Goal: Browse casually: Explore the website without a specific task or goal

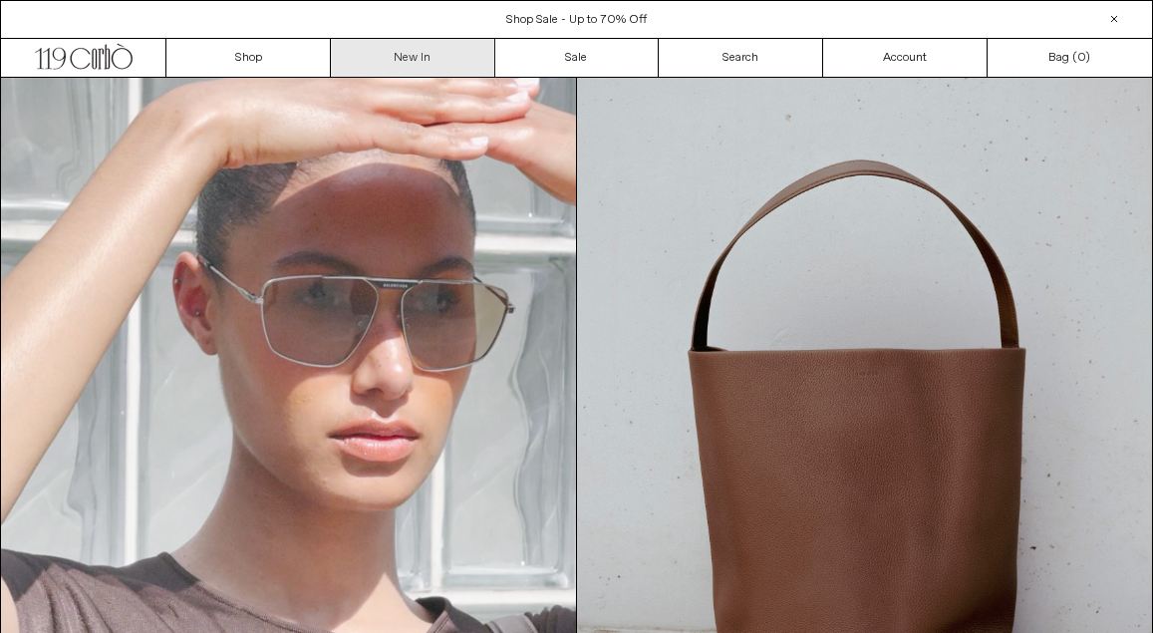
click at [443, 65] on link "New In" at bounding box center [413, 58] width 164 height 38
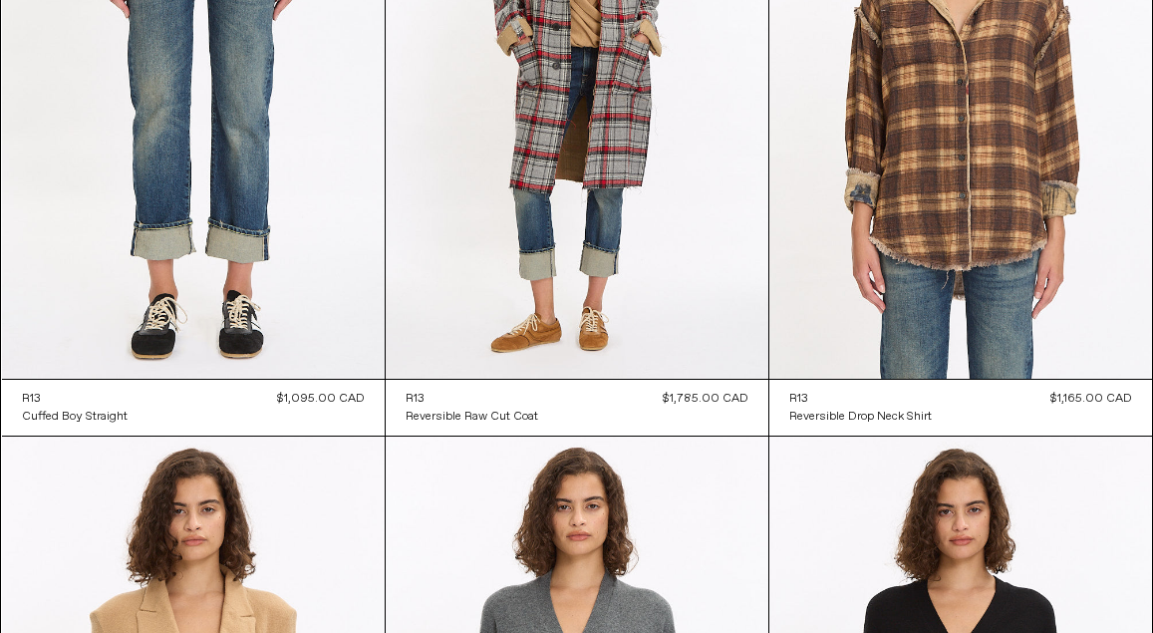
scroll to position [5919, 0]
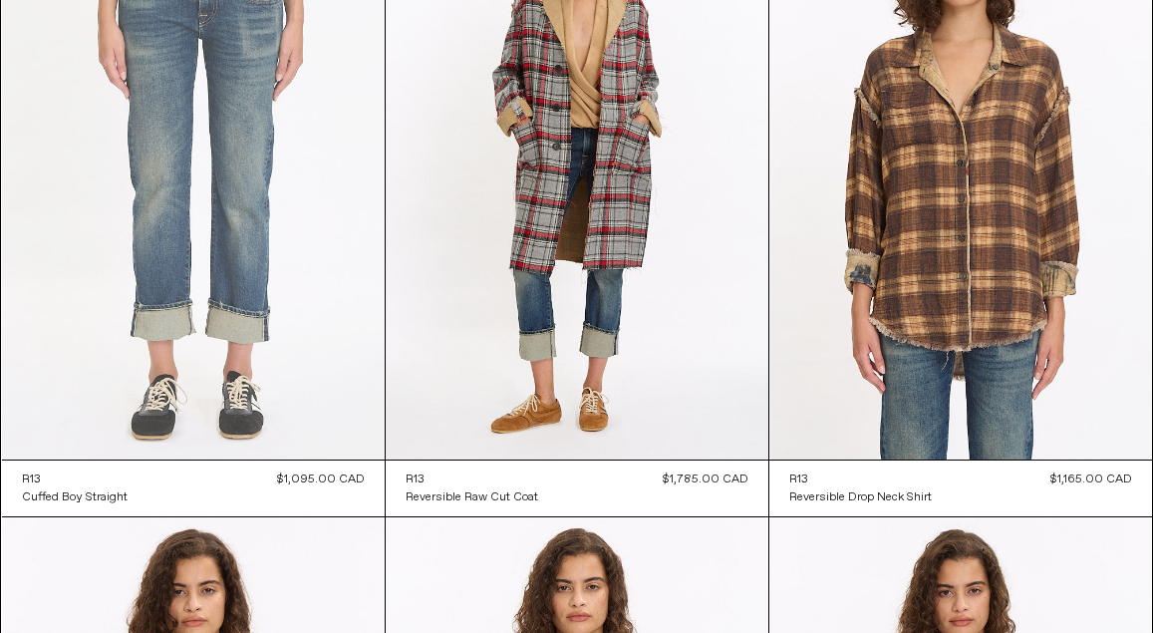
click at [308, 156] on at bounding box center [193, 172] width 383 height 574
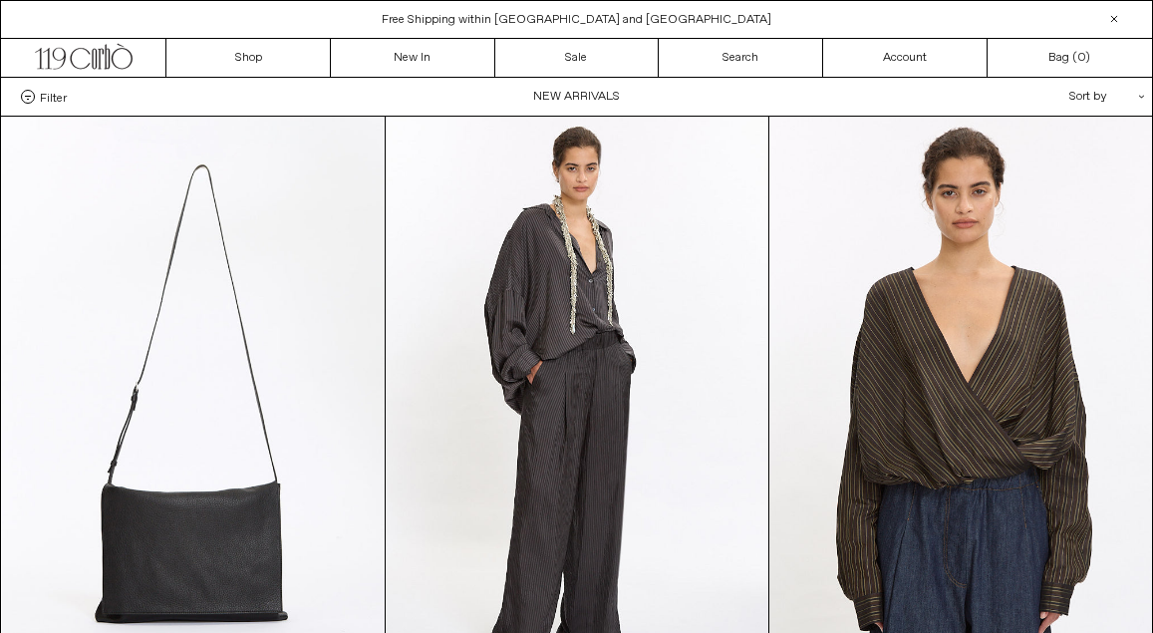
scroll to position [0, 0]
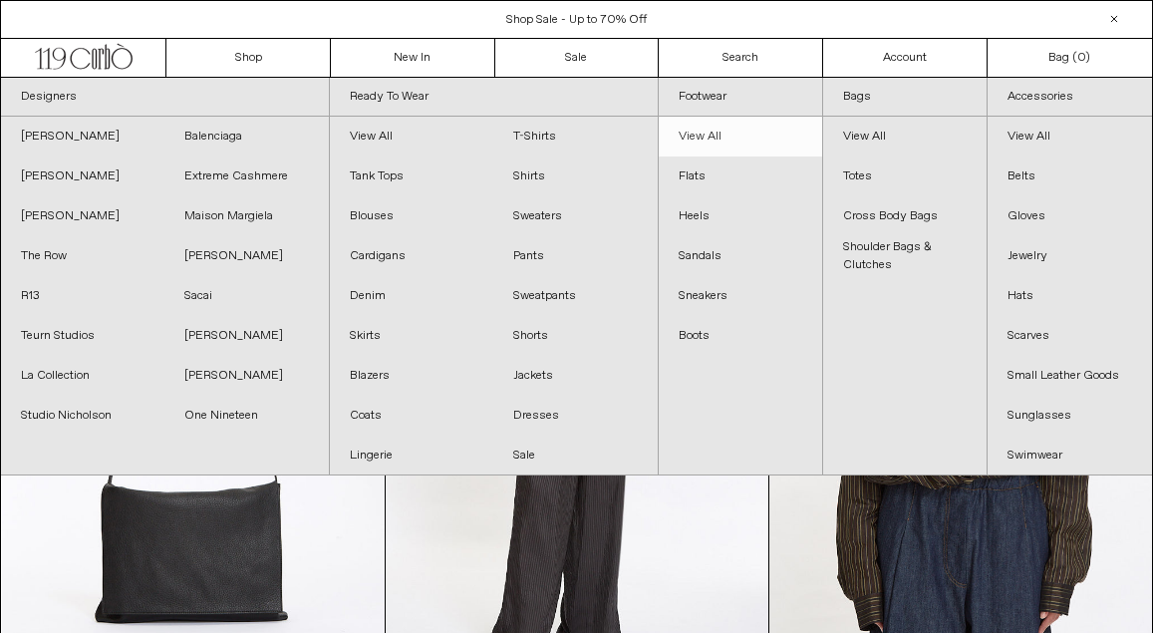
click at [704, 148] on link "View All" at bounding box center [740, 137] width 163 height 40
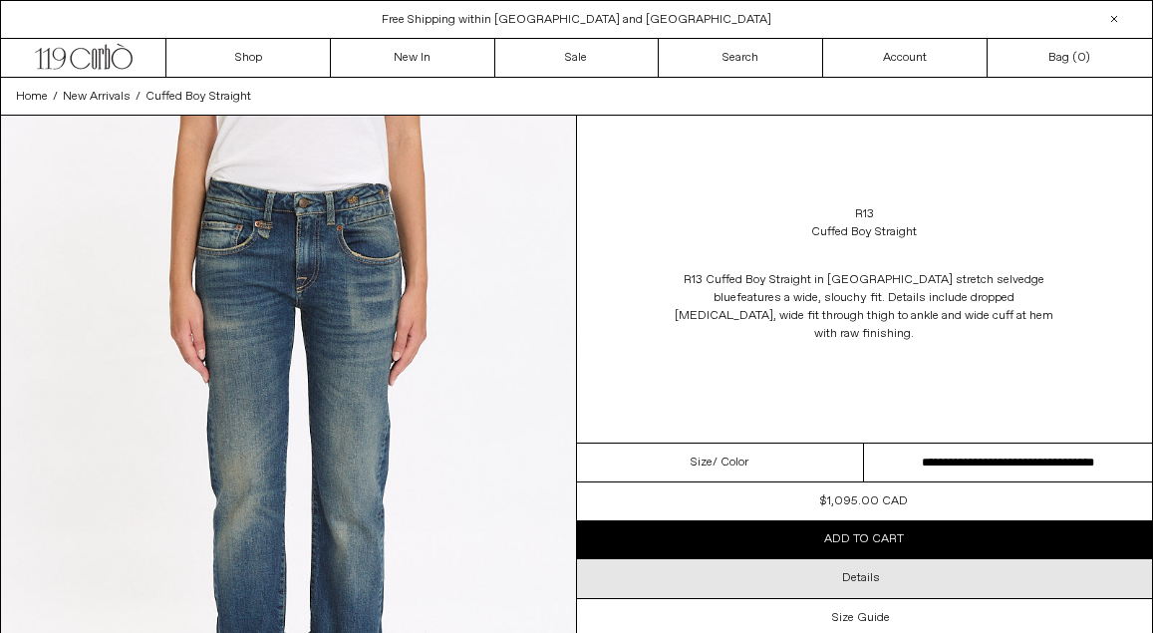
click at [880, 574] on div "Details" at bounding box center [865, 578] width 576 height 38
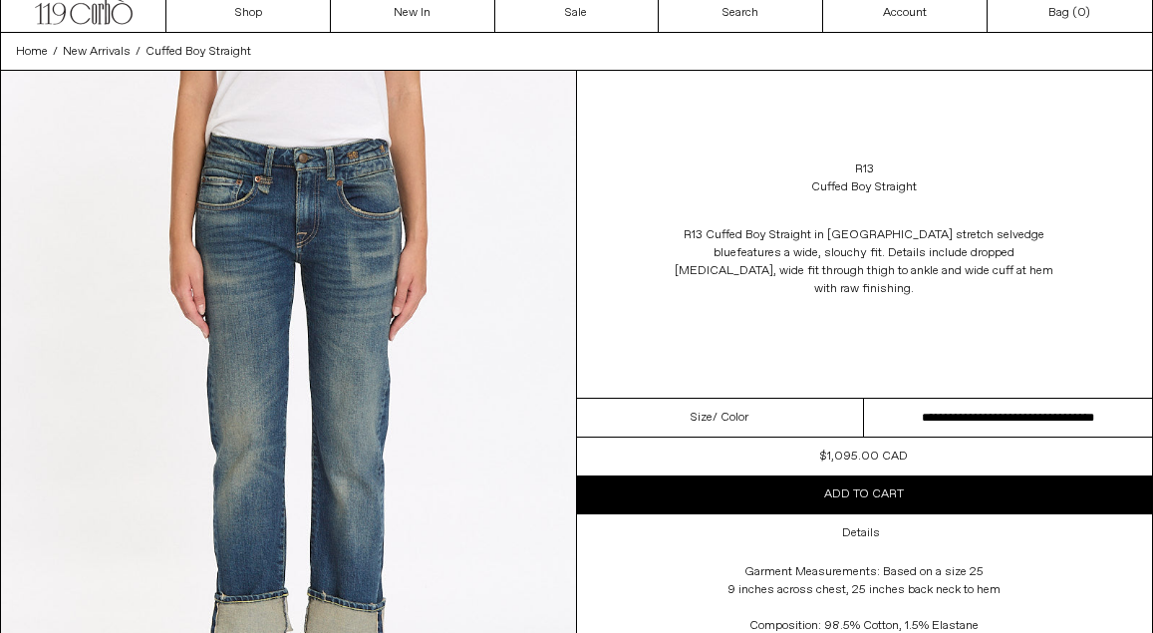
scroll to position [24, 0]
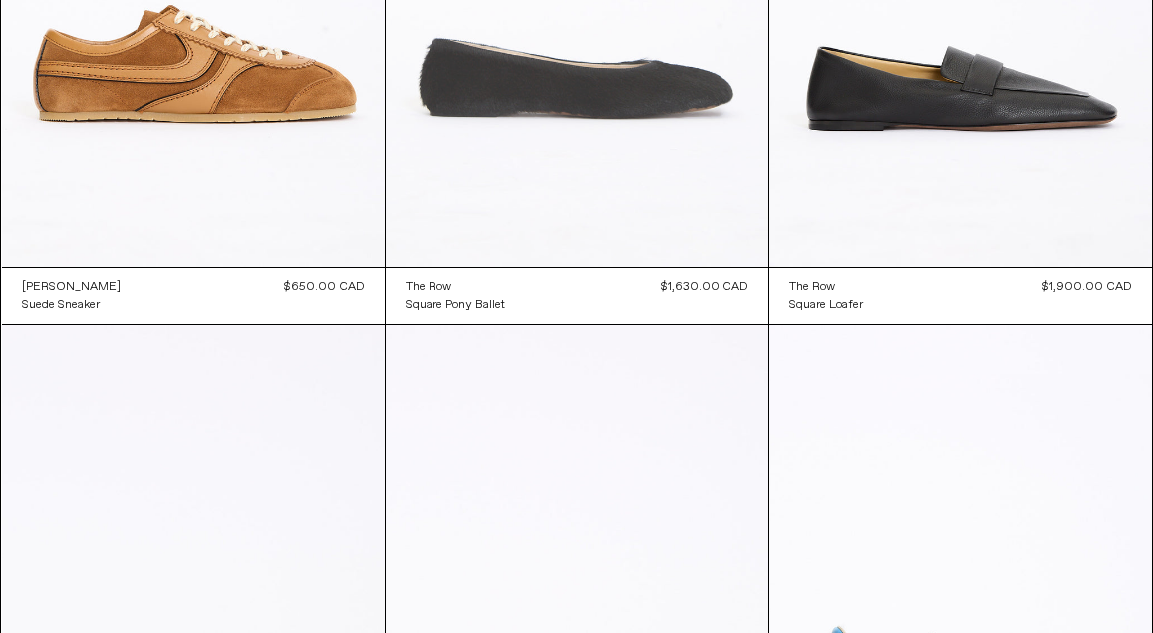
scroll to position [1097, 0]
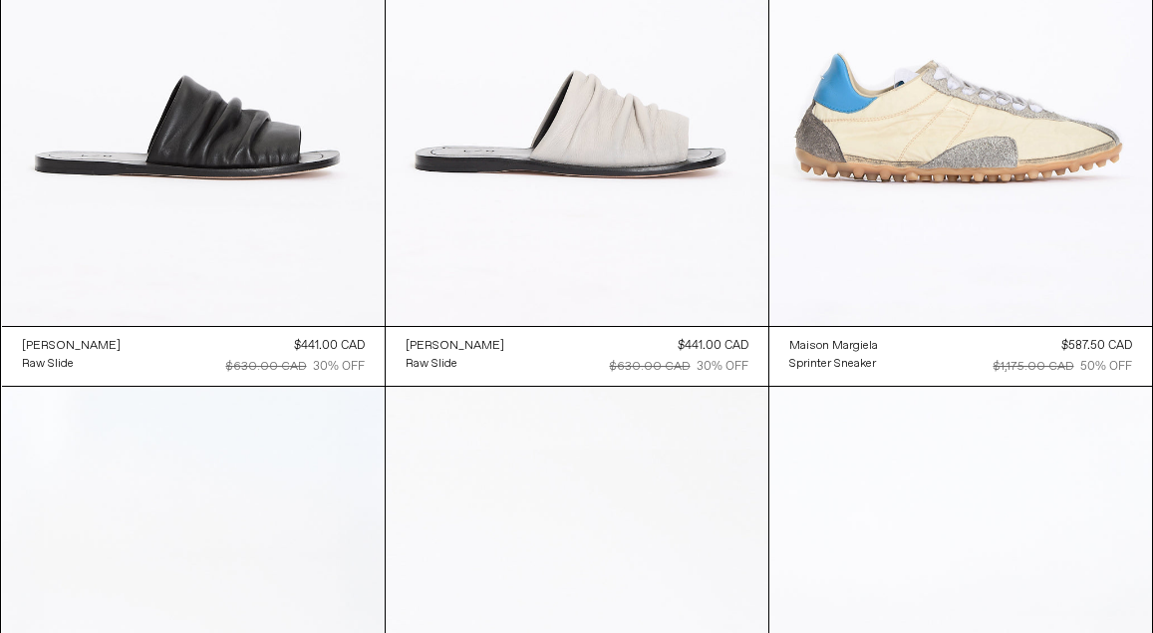
scroll to position [1652, 0]
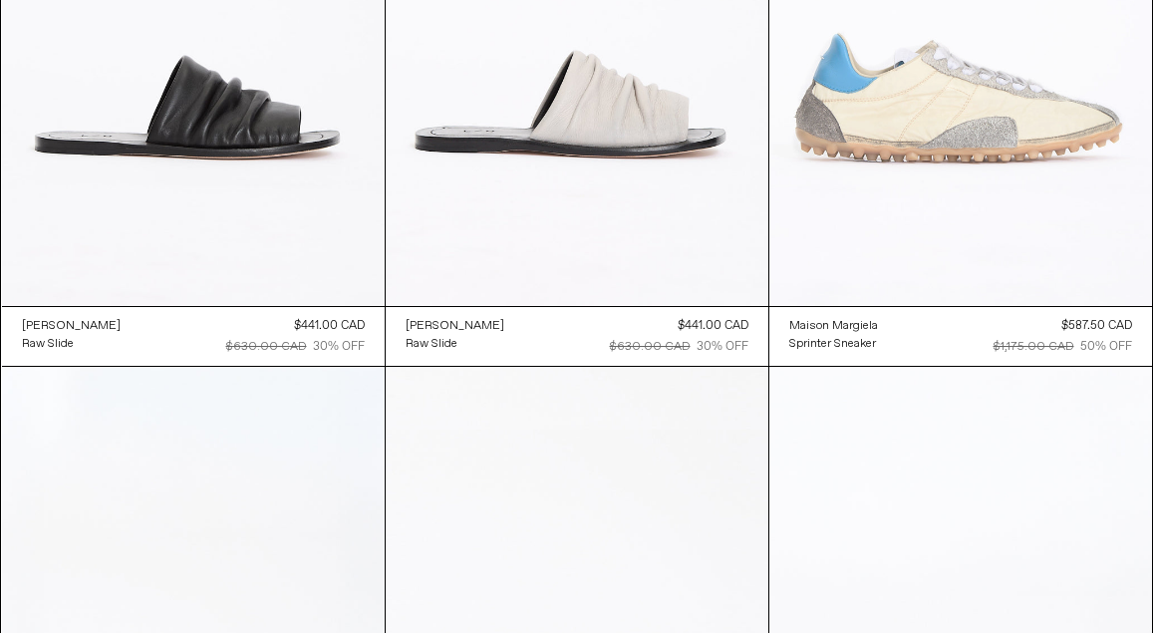
click at [961, 116] on at bounding box center [960, 19] width 383 height 574
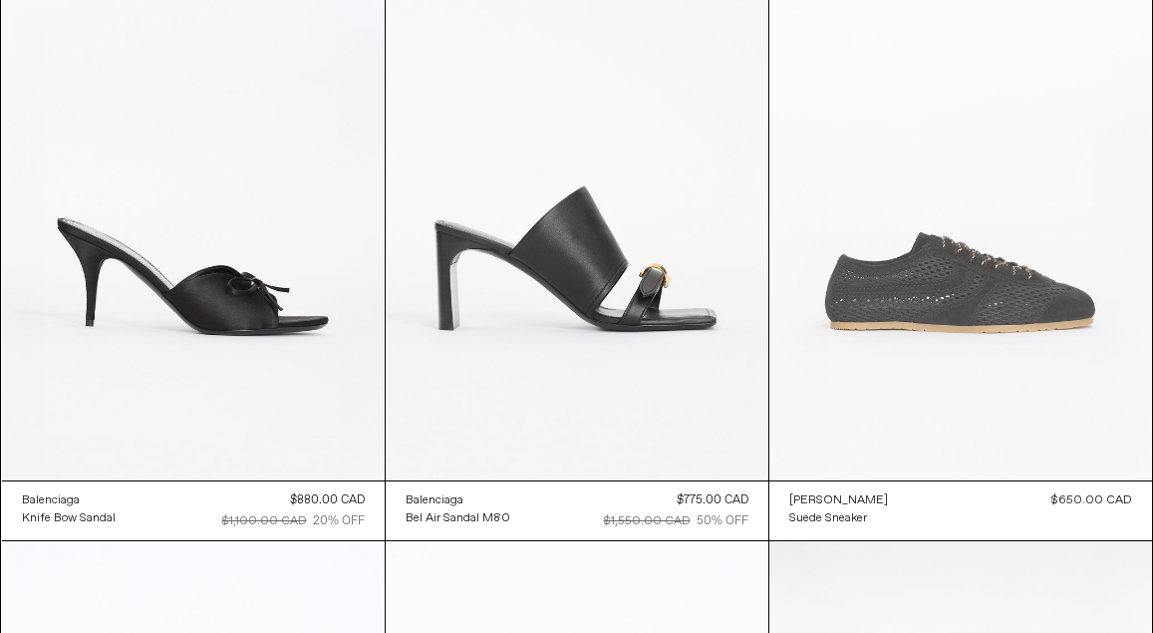
scroll to position [2121, 0]
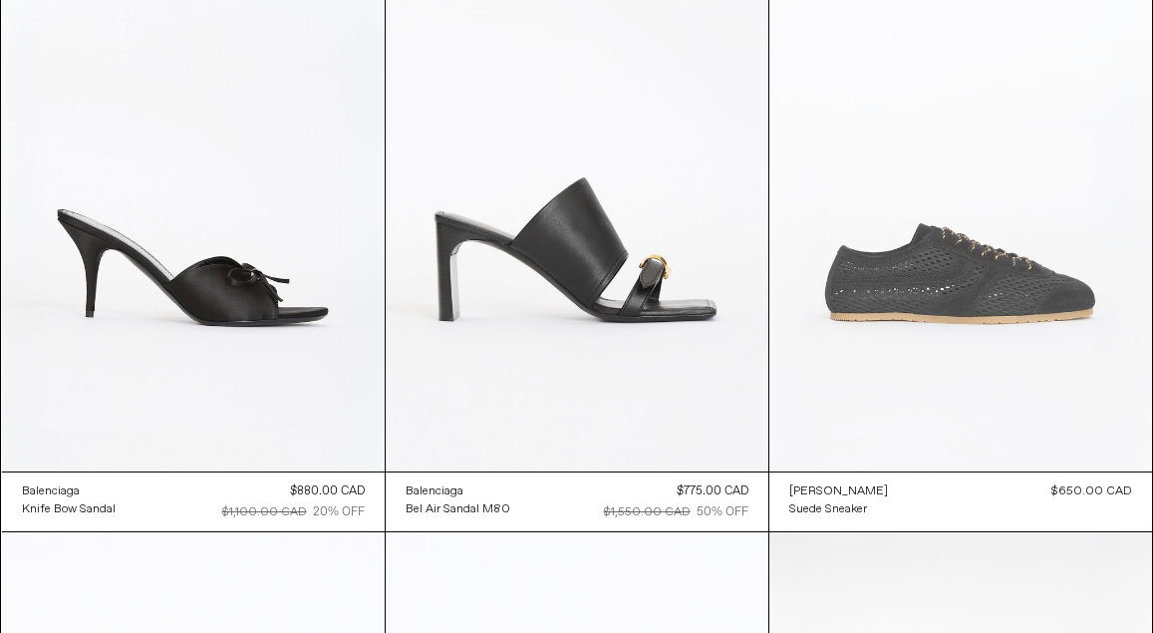
click at [957, 251] on at bounding box center [960, 184] width 383 height 574
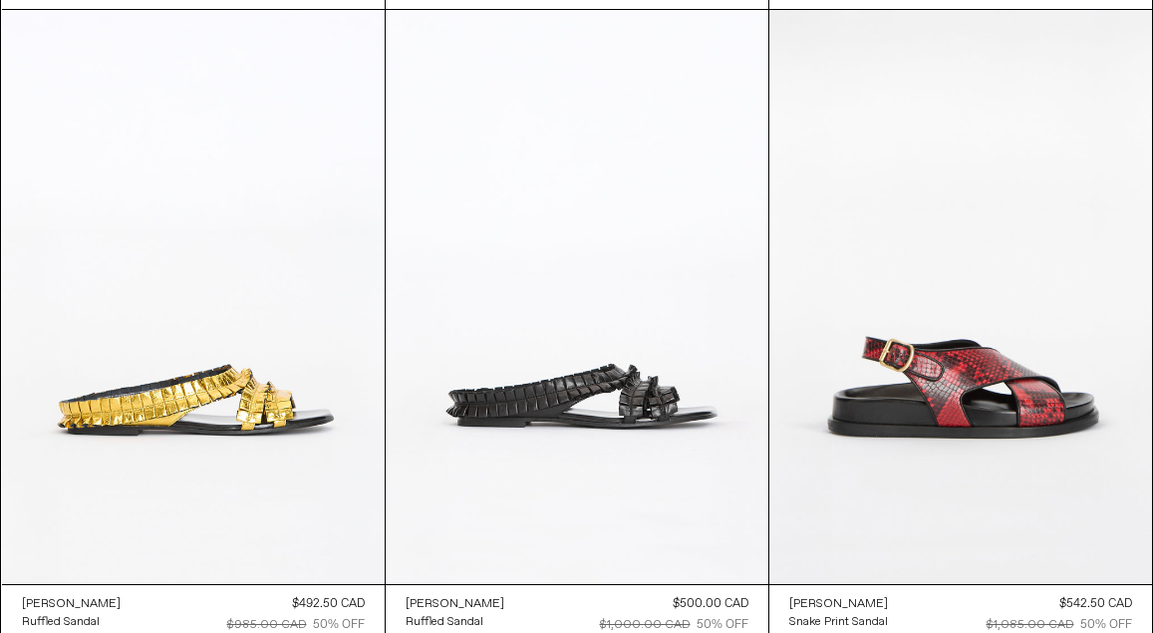
scroll to position [2703, 0]
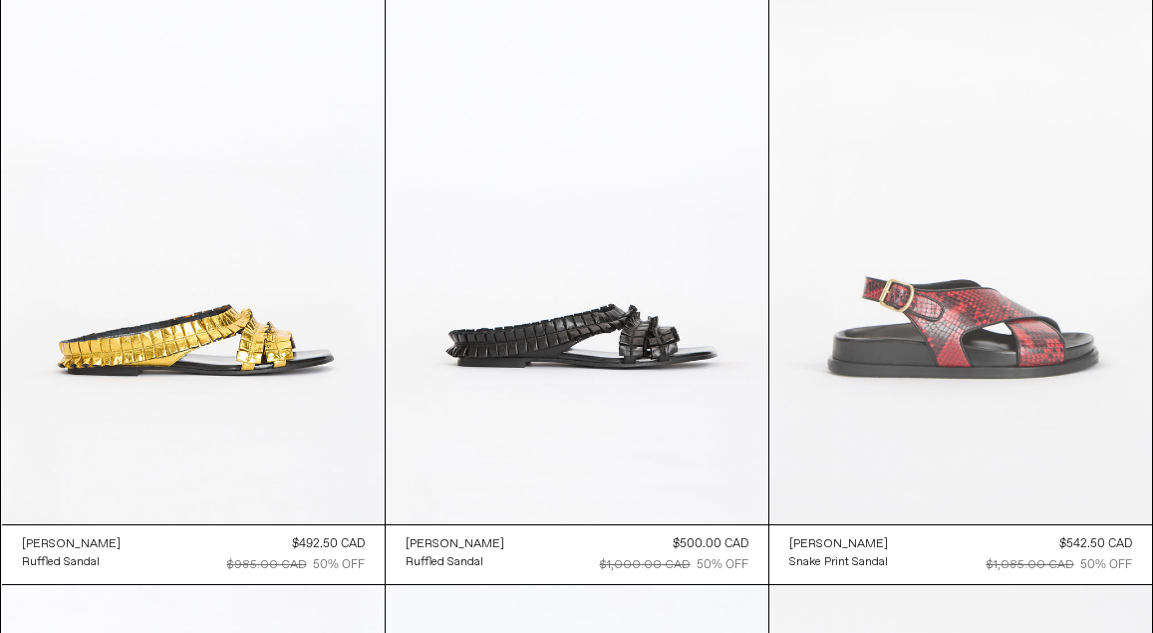
click at [959, 336] on at bounding box center [960, 237] width 383 height 574
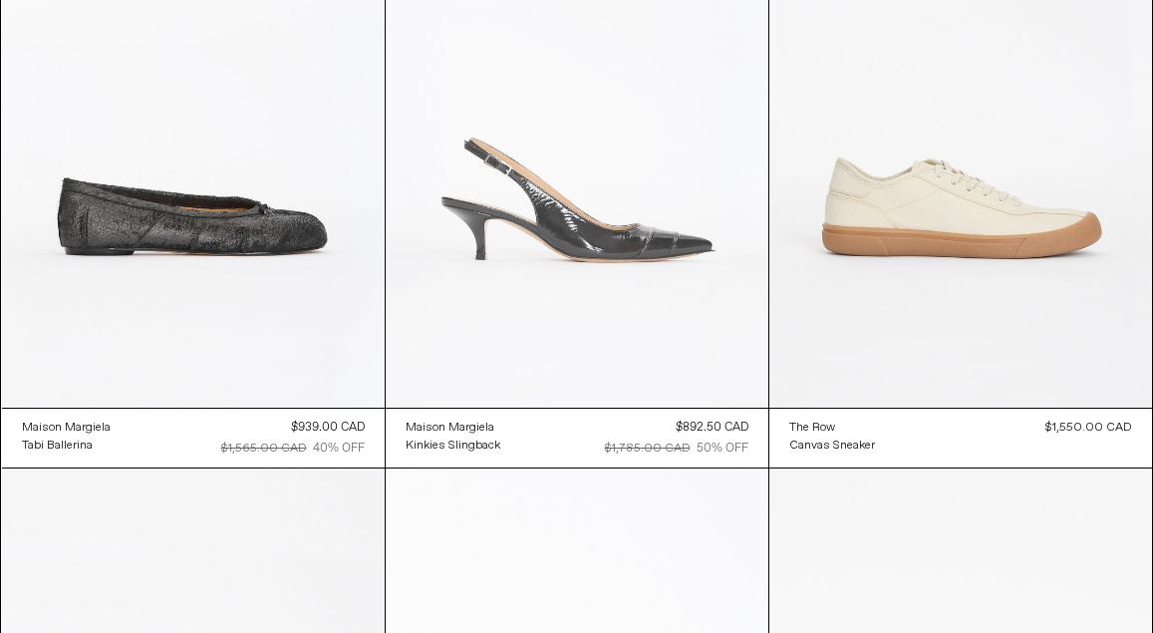
scroll to position [3463, 0]
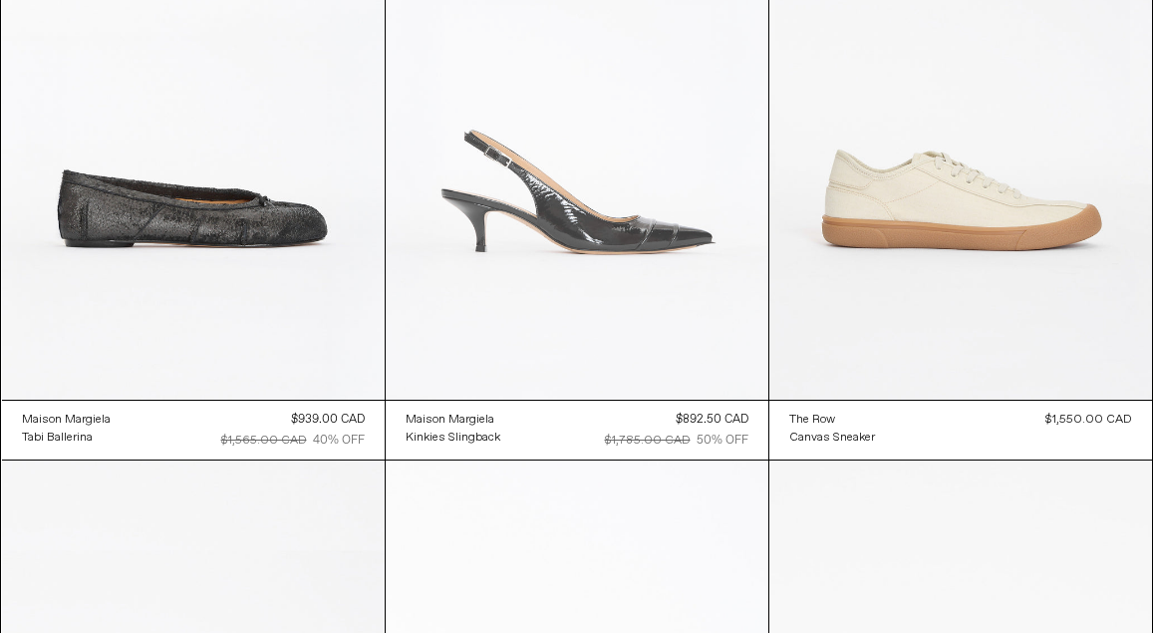
click at [567, 207] on at bounding box center [577, 113] width 383 height 574
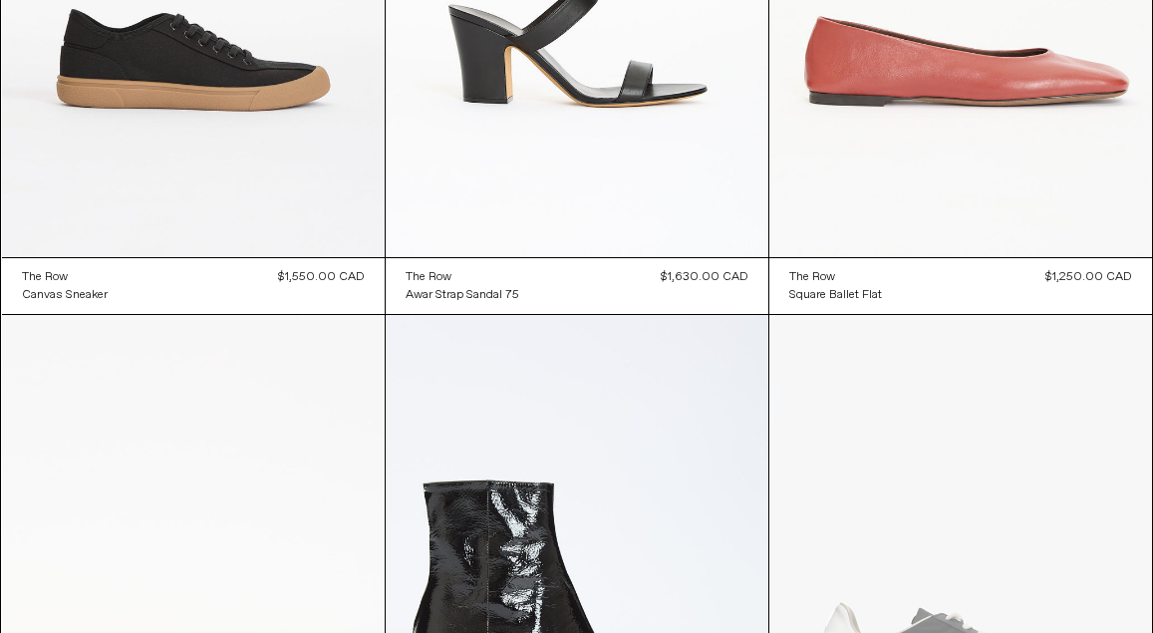
scroll to position [4218, 0]
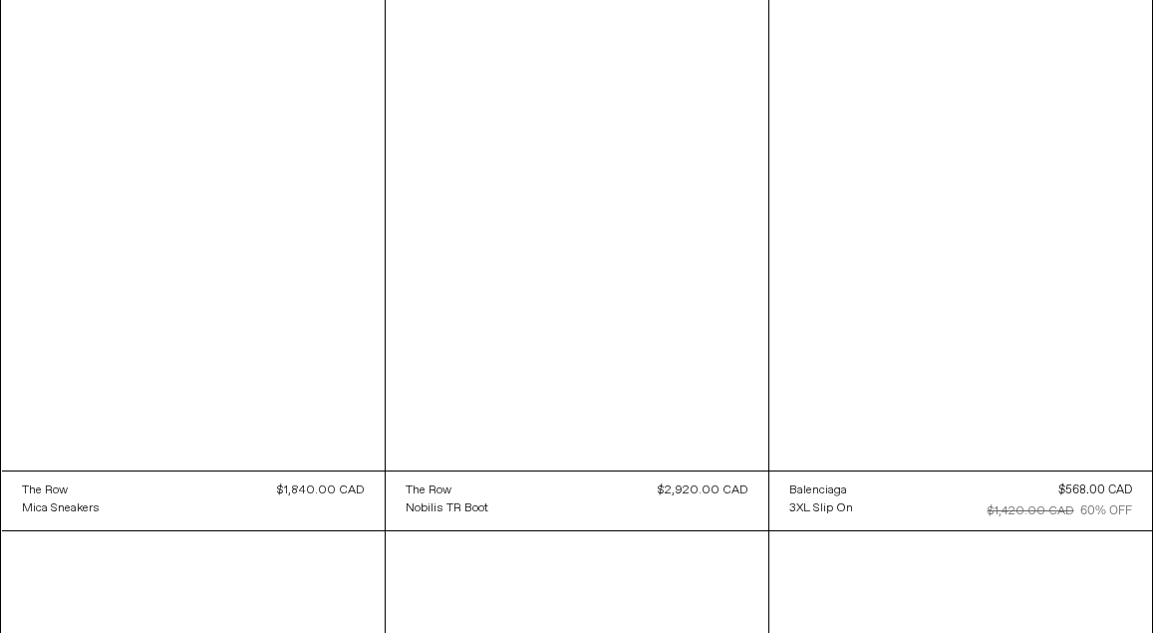
scroll to position [5296, 0]
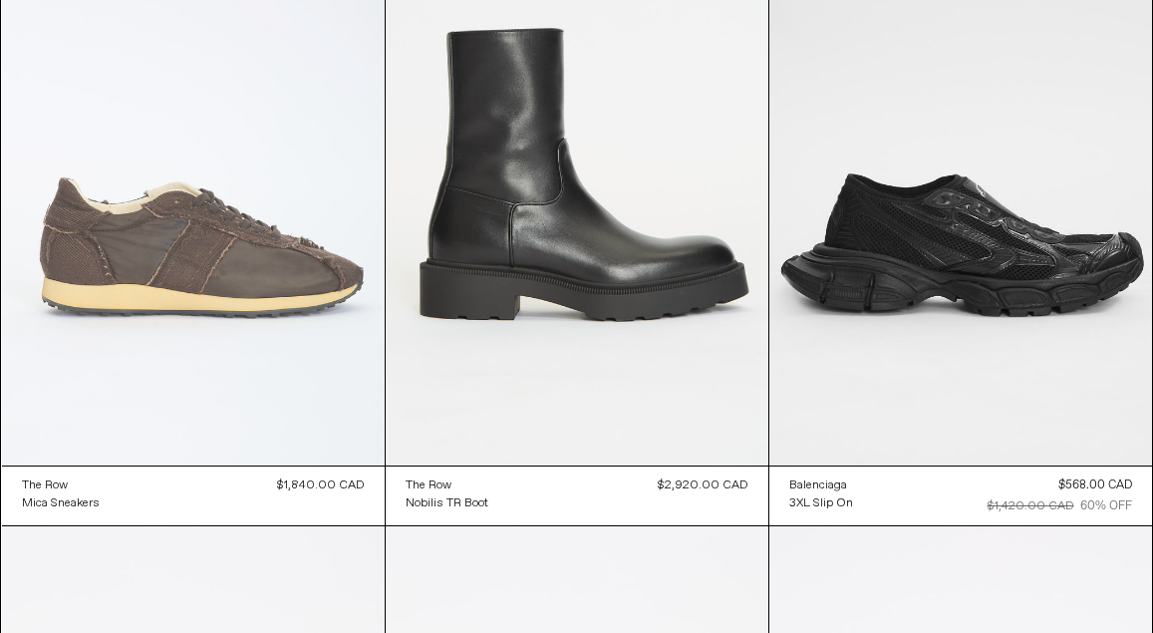
click at [318, 157] on at bounding box center [193, 178] width 383 height 574
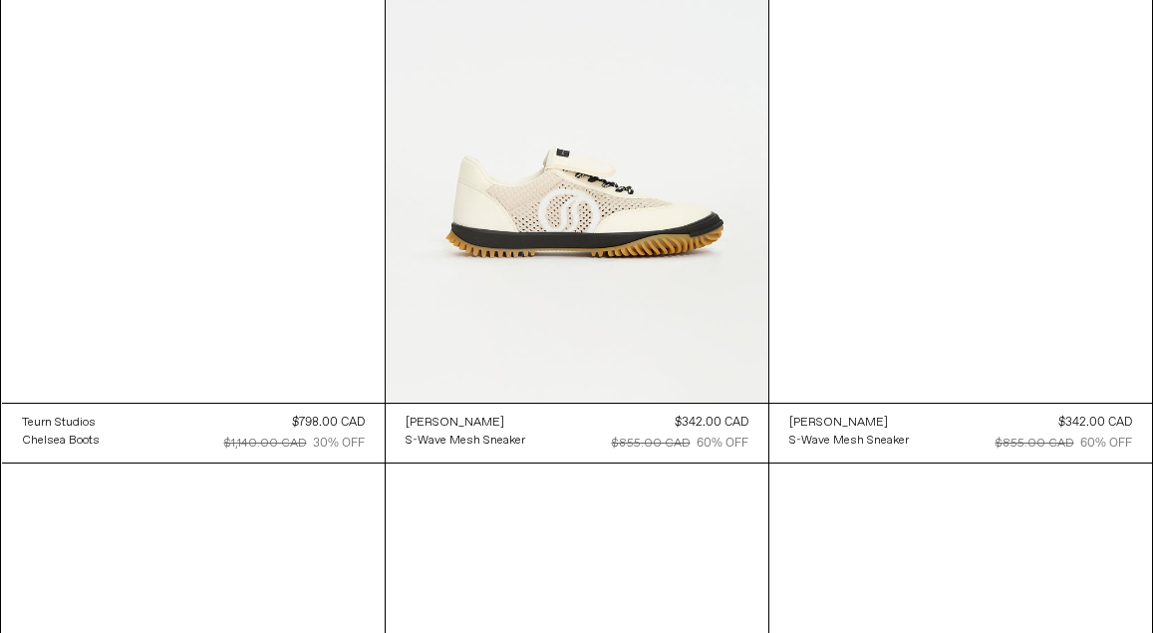
scroll to position [7901, 0]
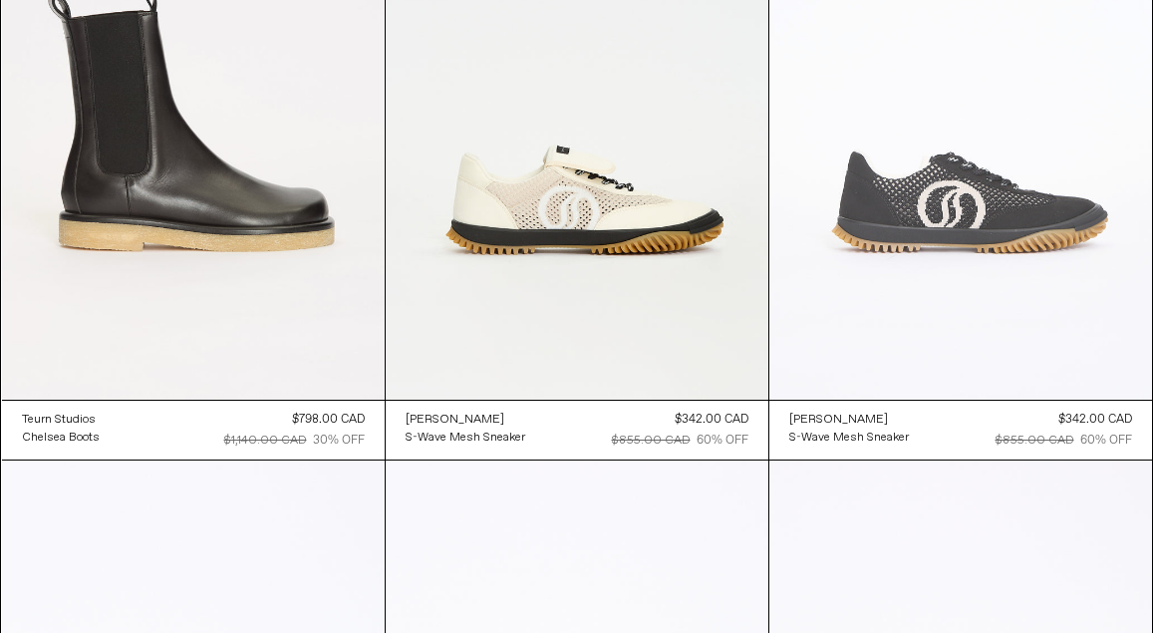
click at [884, 186] on at bounding box center [960, 113] width 383 height 574
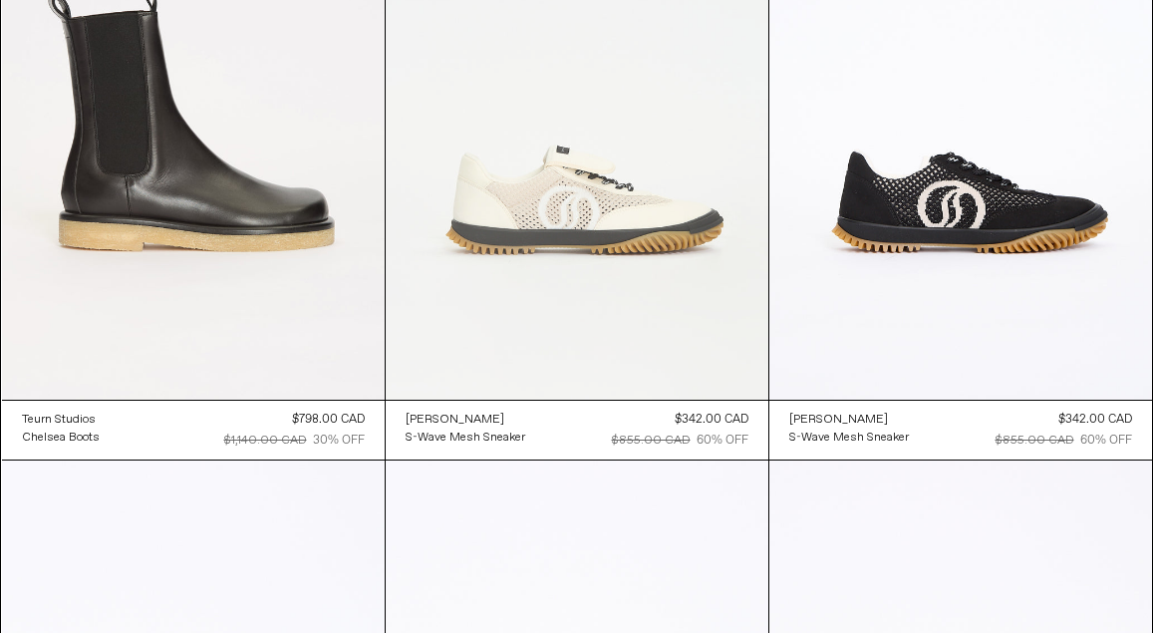
click at [551, 205] on at bounding box center [577, 113] width 383 height 574
click at [492, 182] on at bounding box center [577, 113] width 383 height 574
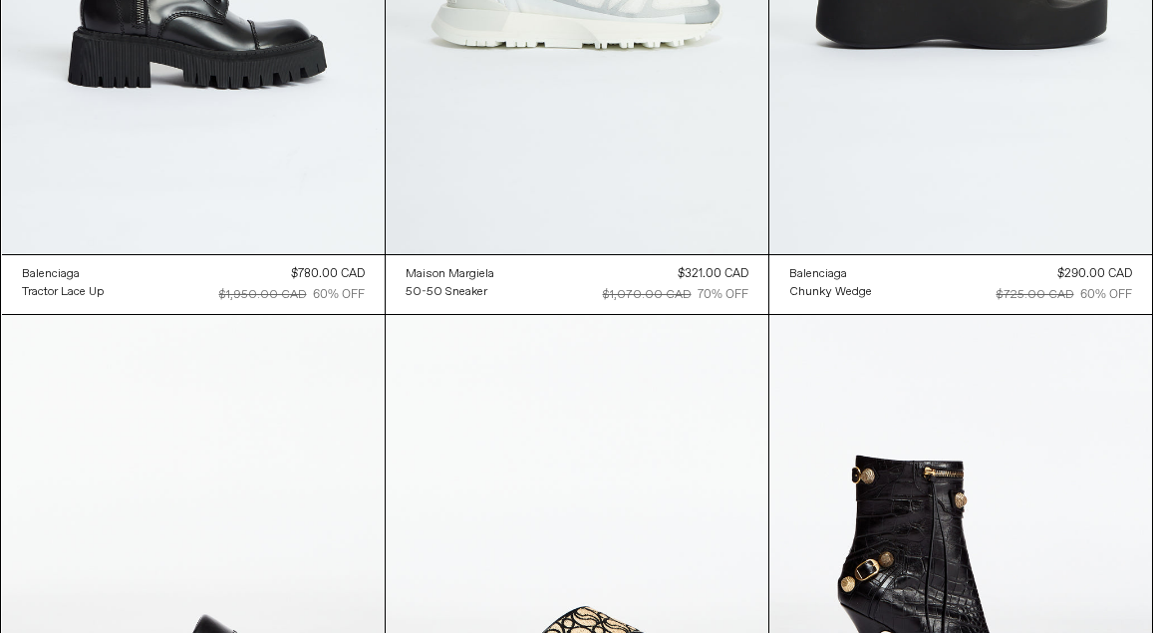
scroll to position [11222, 0]
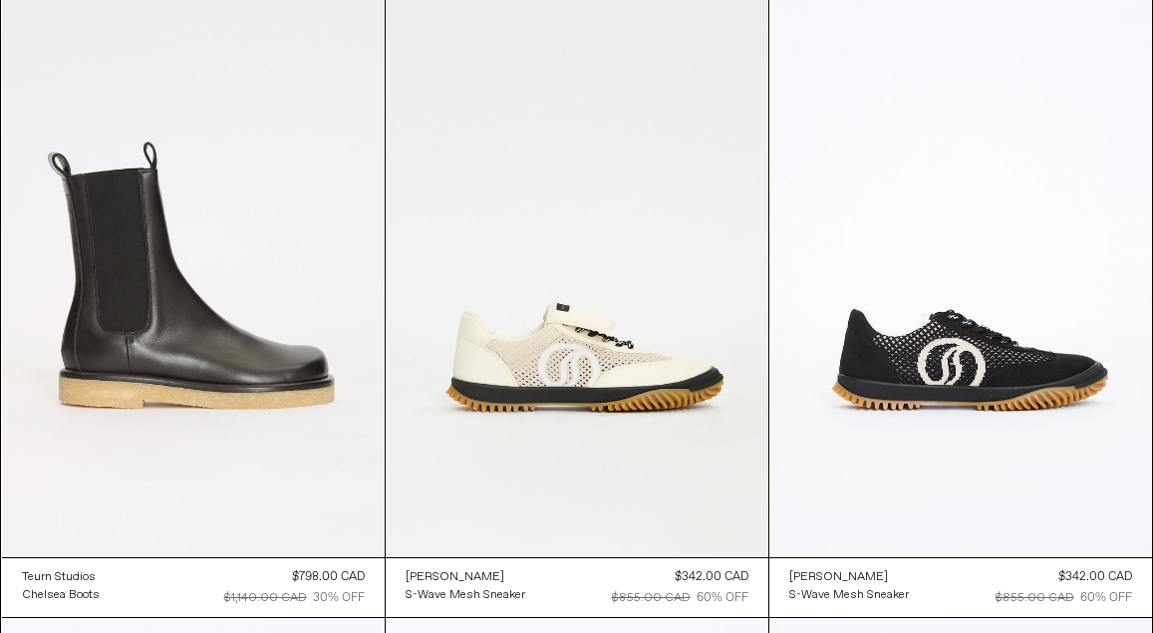
scroll to position [7755, 0]
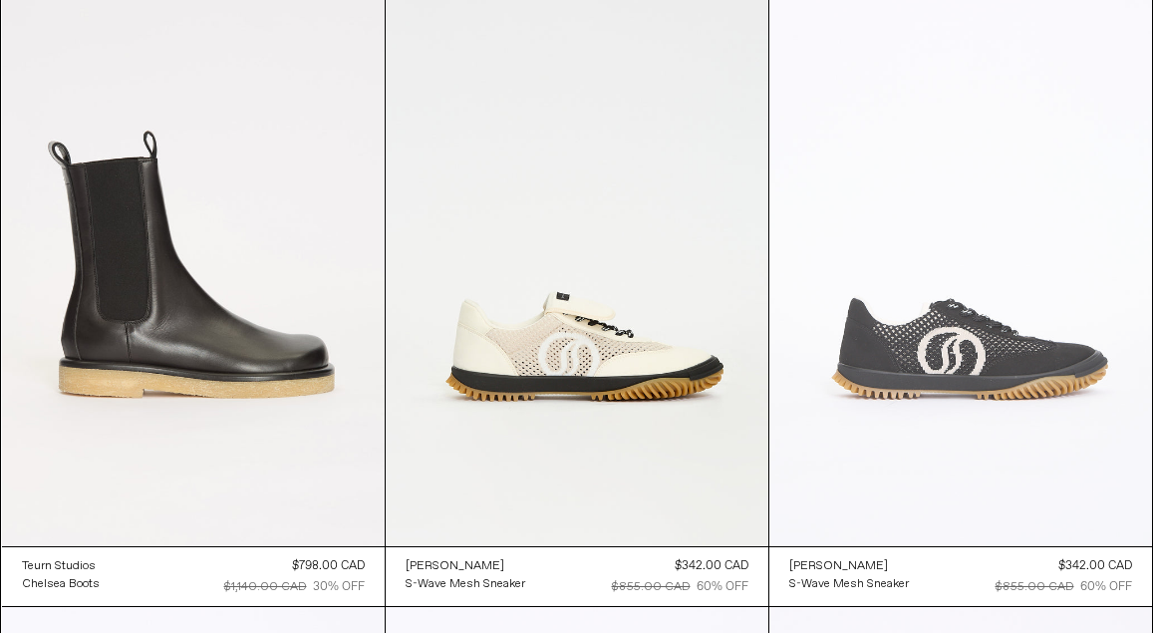
click at [832, 364] on at bounding box center [960, 259] width 383 height 574
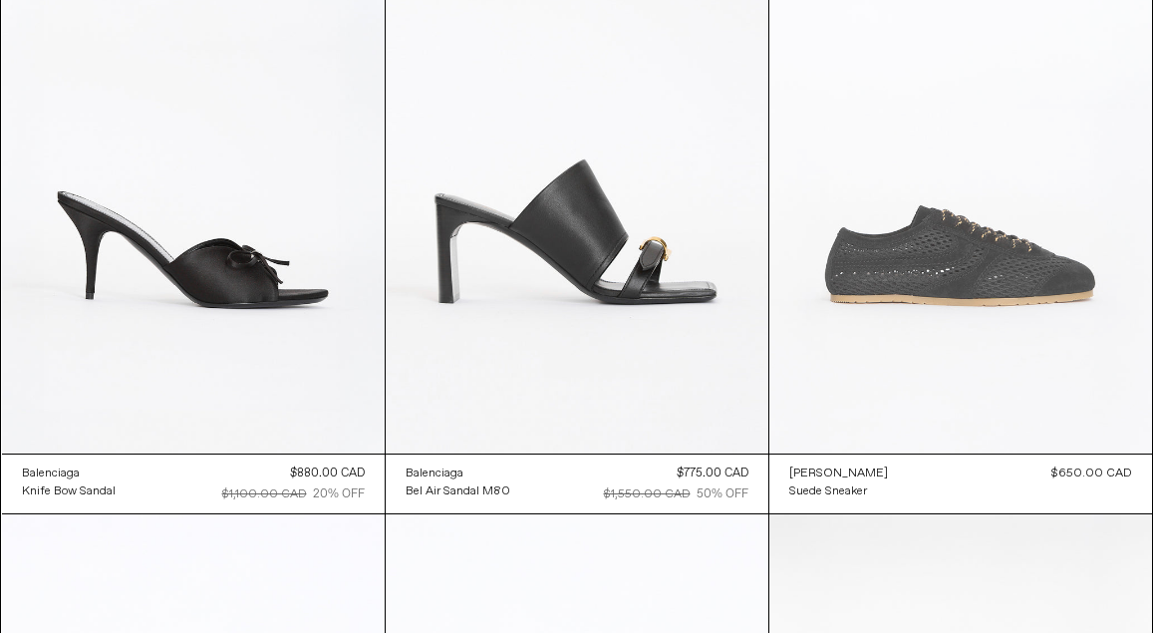
scroll to position [2138, 0]
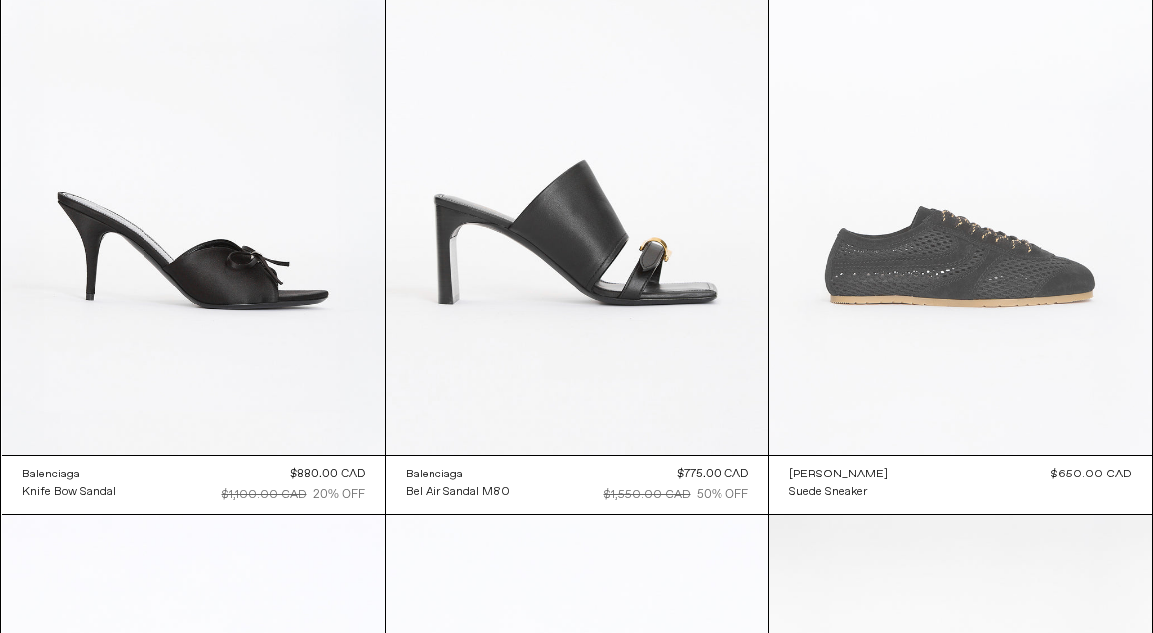
click at [834, 275] on at bounding box center [960, 167] width 383 height 574
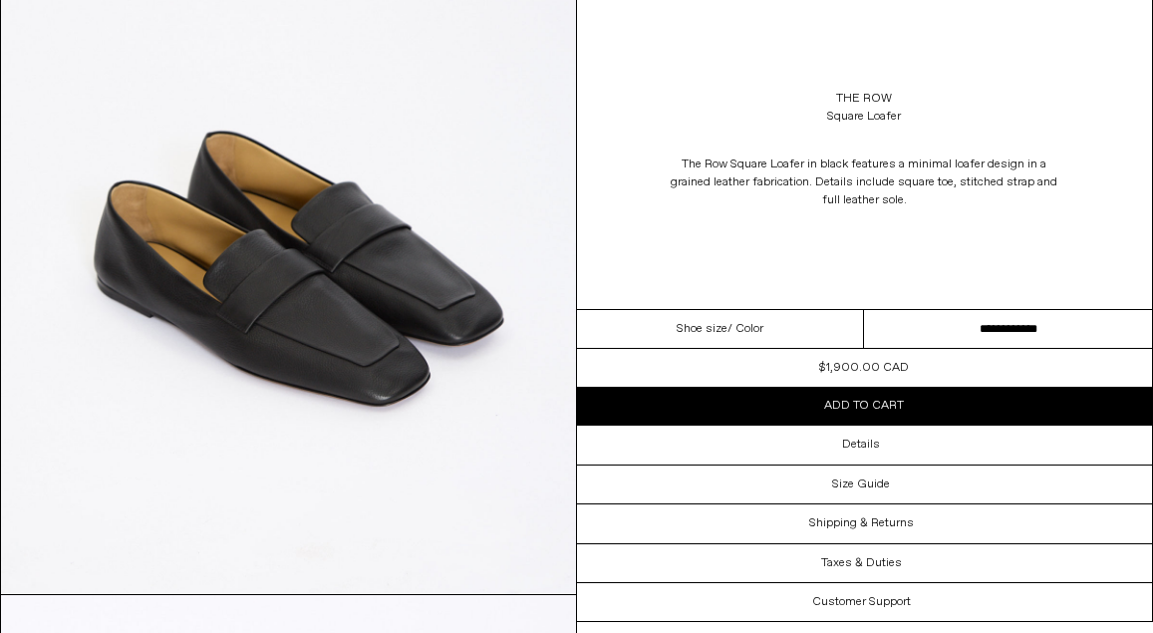
scroll to position [2399, 0]
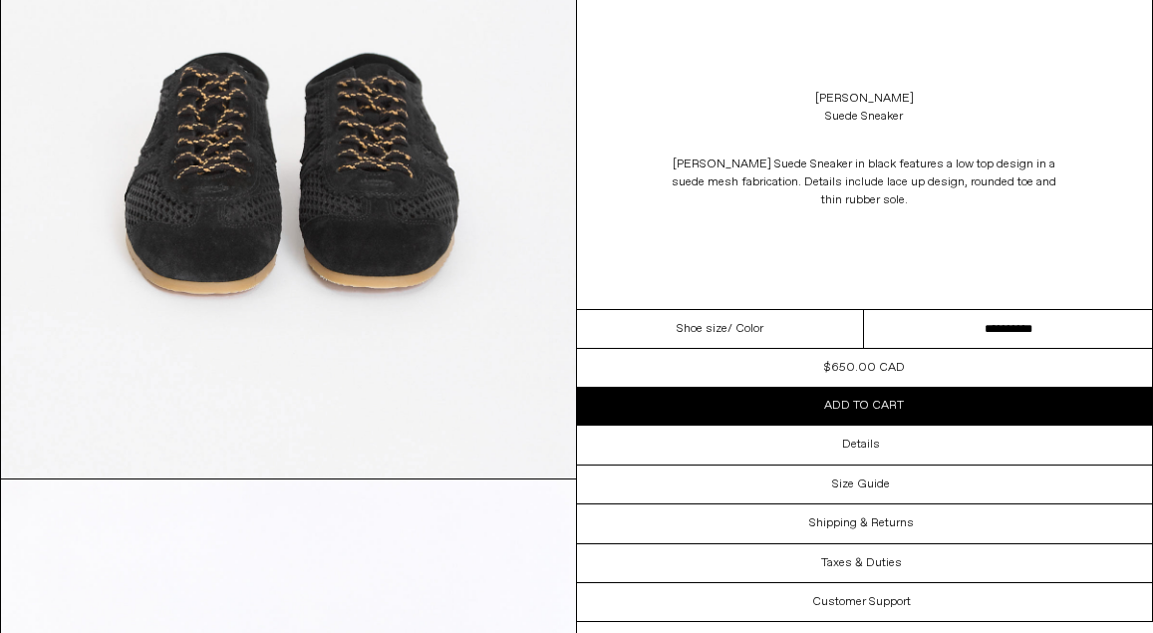
scroll to position [1123, 0]
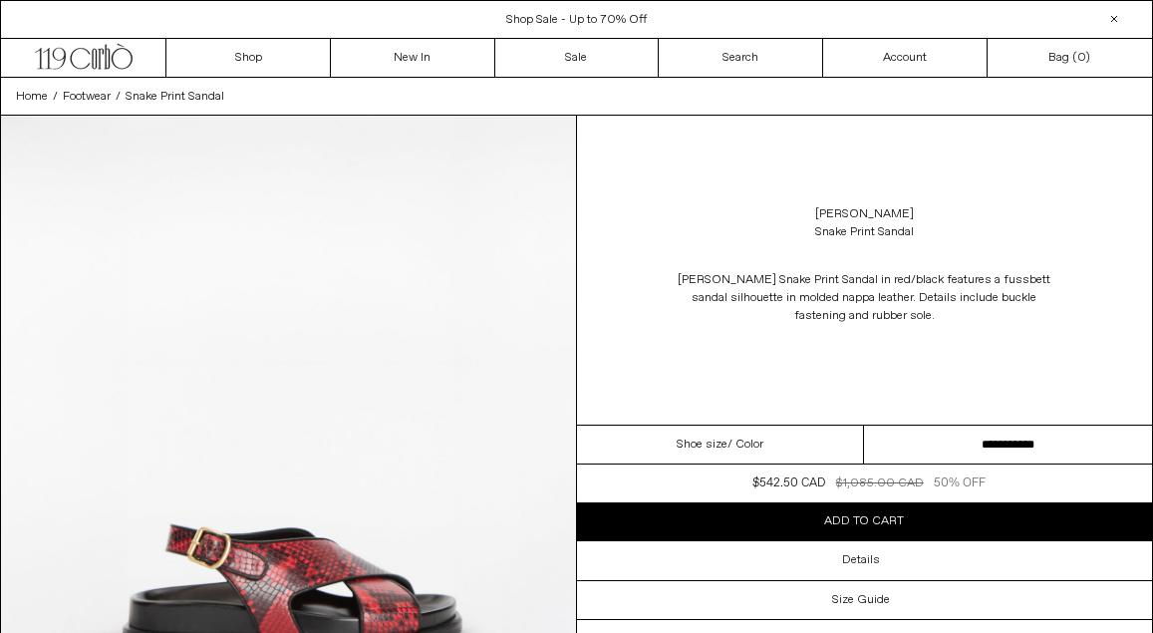
click at [1002, 441] on select "**********" at bounding box center [1008, 445] width 288 height 39
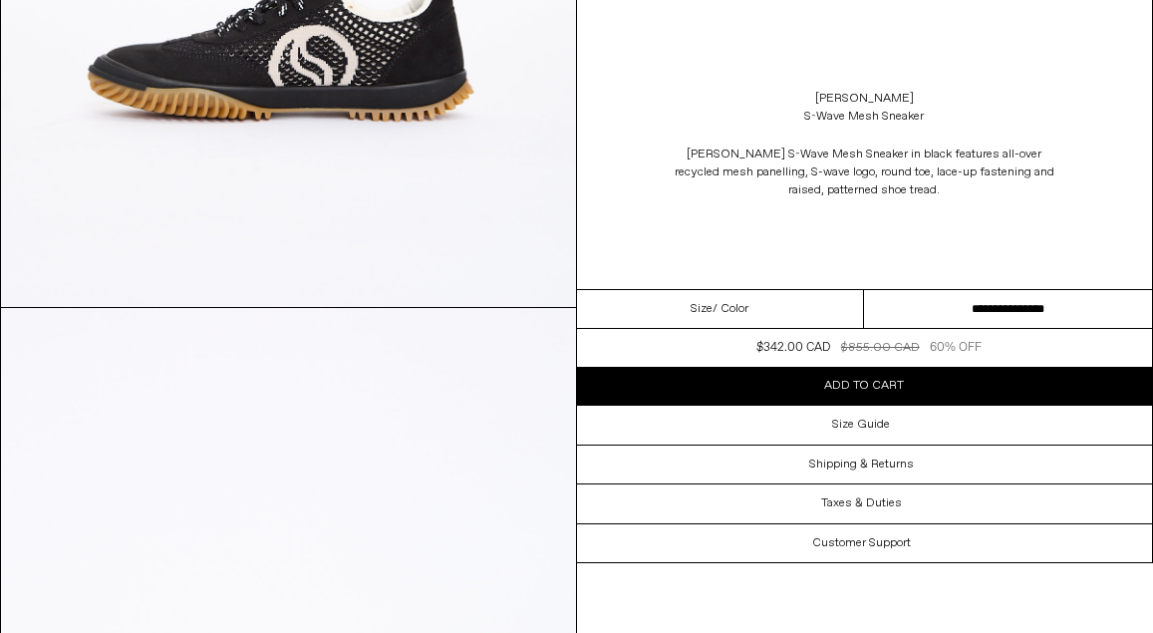
scroll to position [1976, 0]
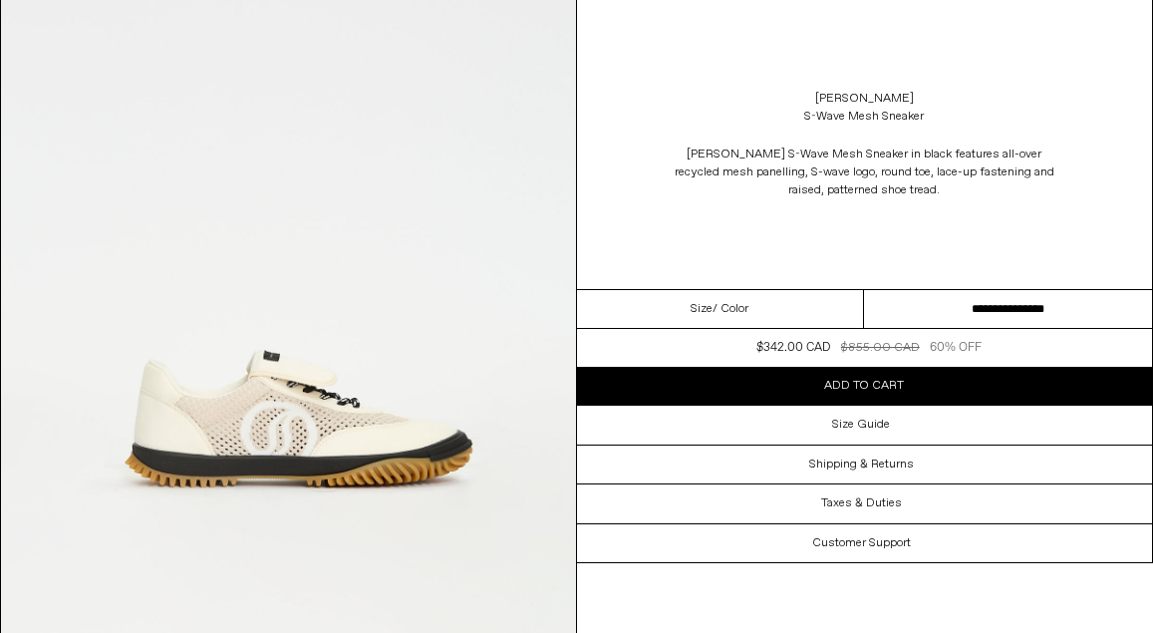
scroll to position [166, 0]
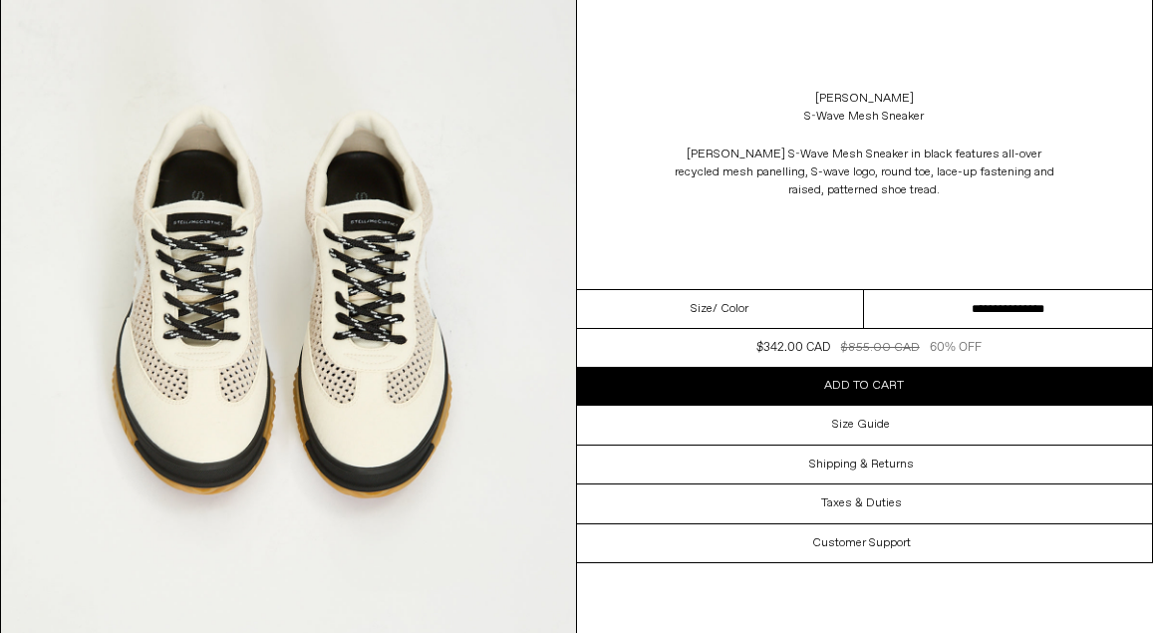
scroll to position [2377, 0]
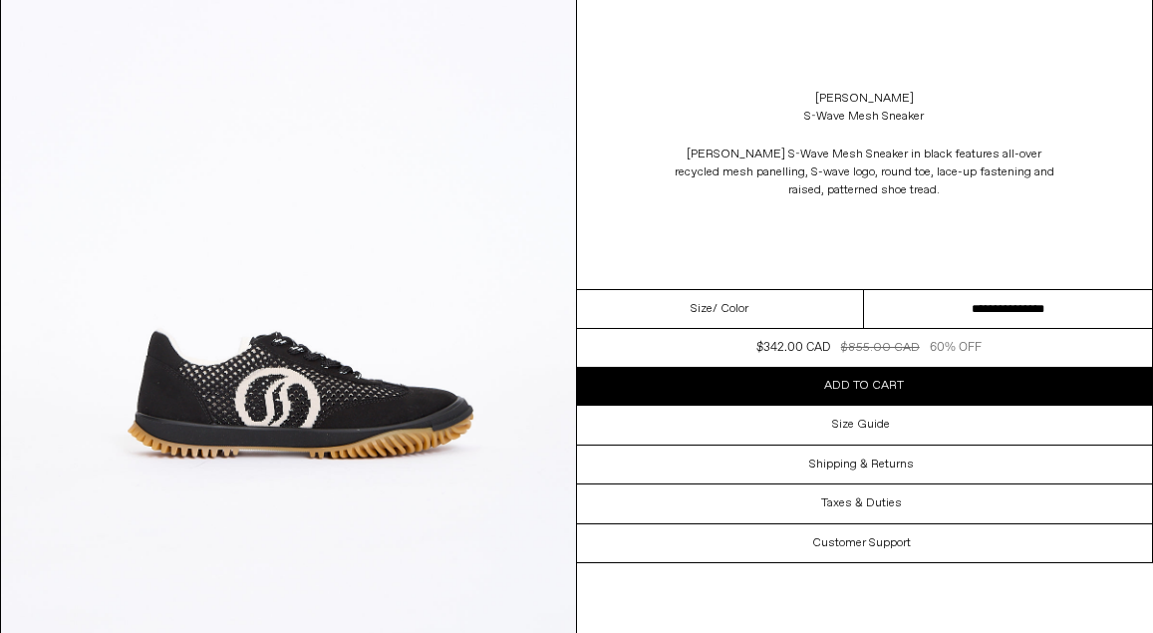
scroll to position [195, 0]
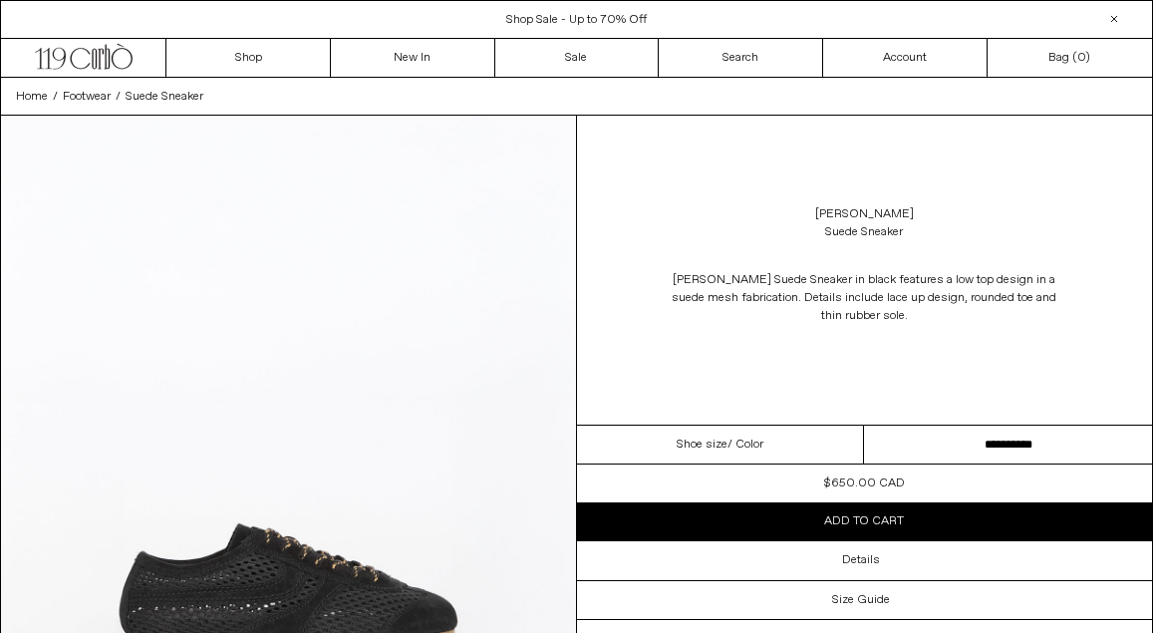
click at [904, 451] on select "**********" at bounding box center [1008, 445] width 288 height 39
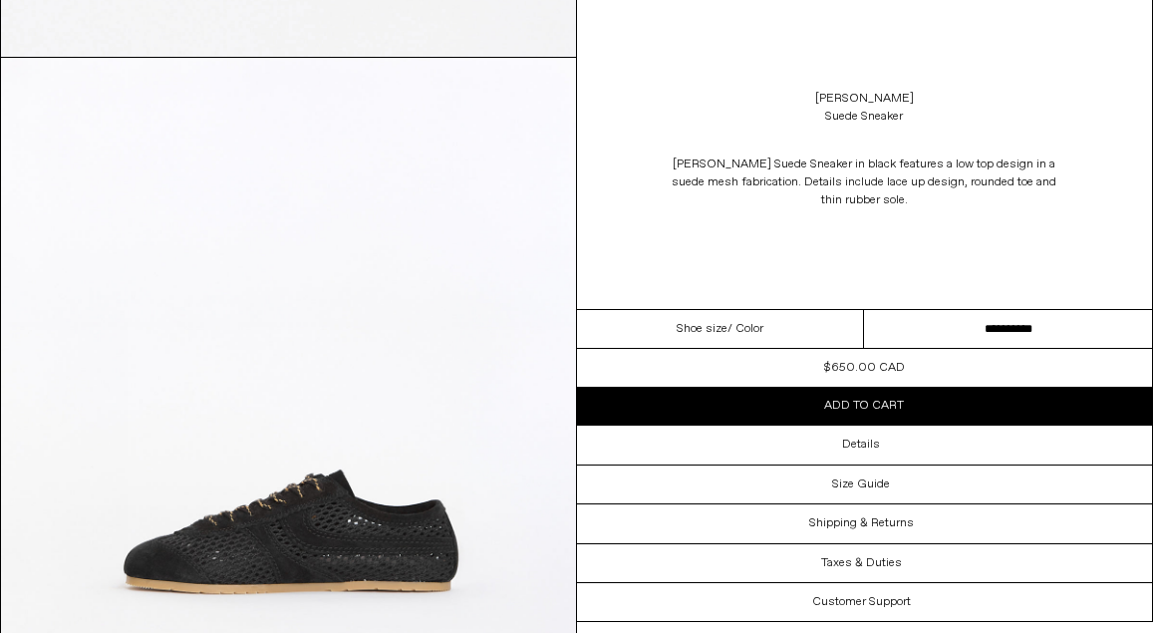
scroll to position [1509, 0]
